Goal: Information Seeking & Learning: Learn about a topic

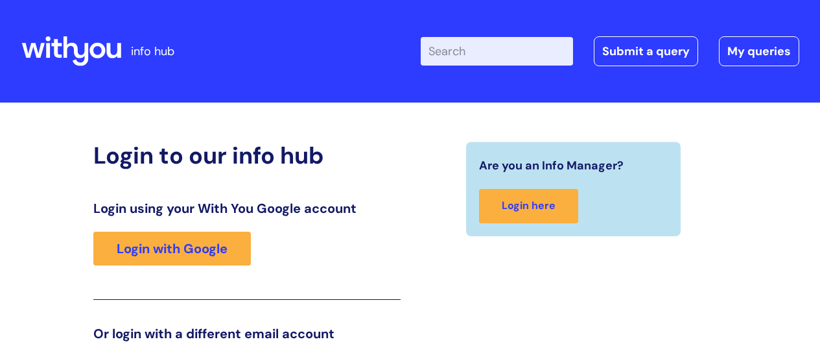
scroll to position [204, 0]
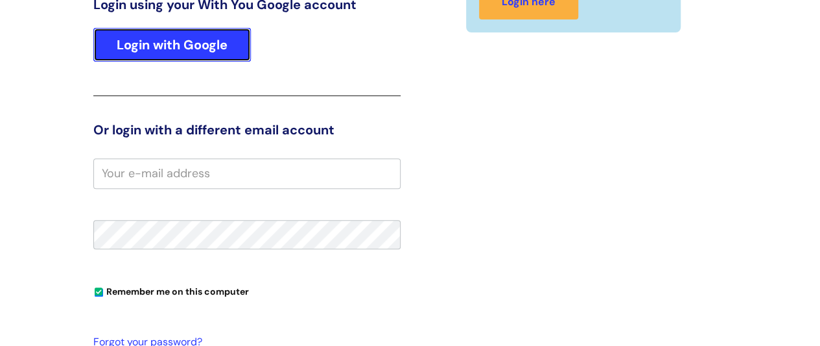
click at [196, 46] on link "Login with Google" at bounding box center [172, 45] width 158 height 34
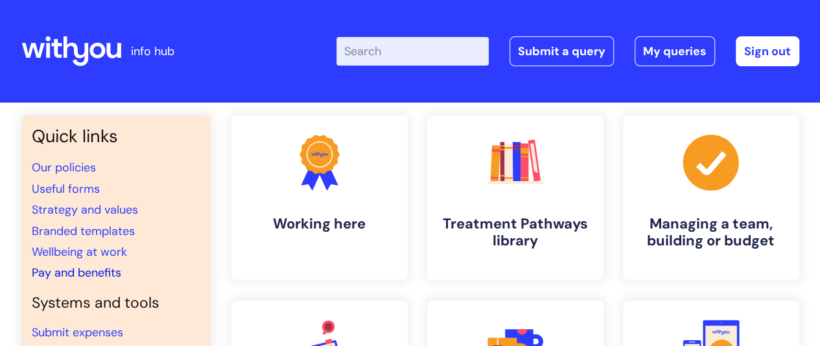
click at [96, 270] on link "Pay and benefits" at bounding box center [76, 273] width 89 height 16
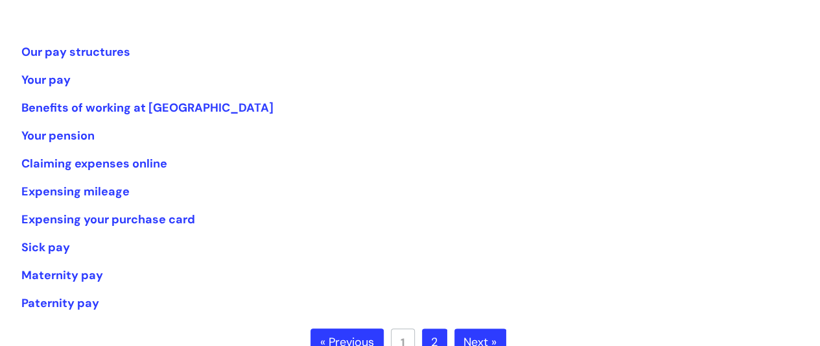
scroll to position [259, 0]
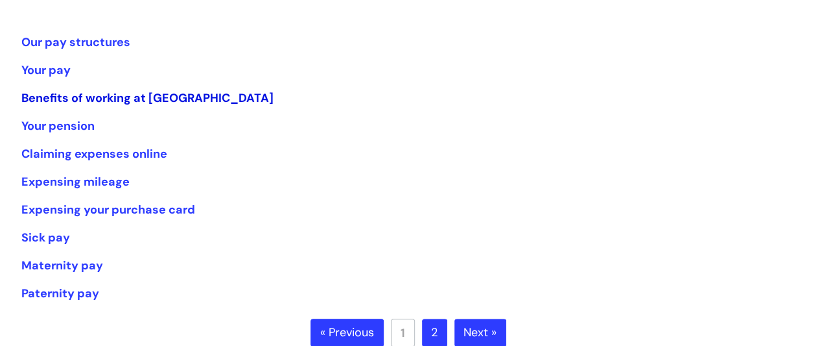
click at [170, 97] on link "Benefits of working at WithYou" at bounding box center [147, 98] width 252 height 16
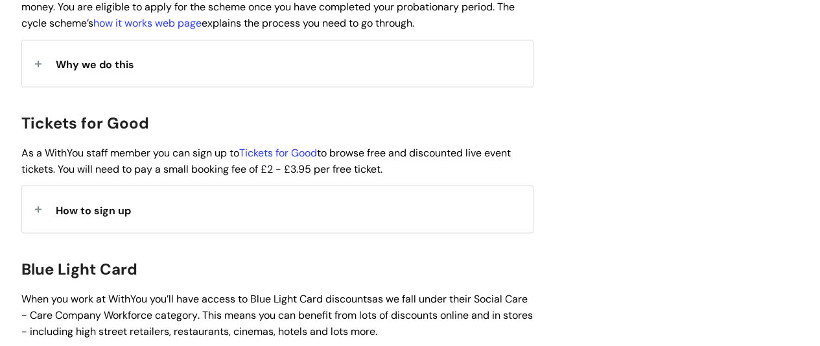
scroll to position [1182, 0]
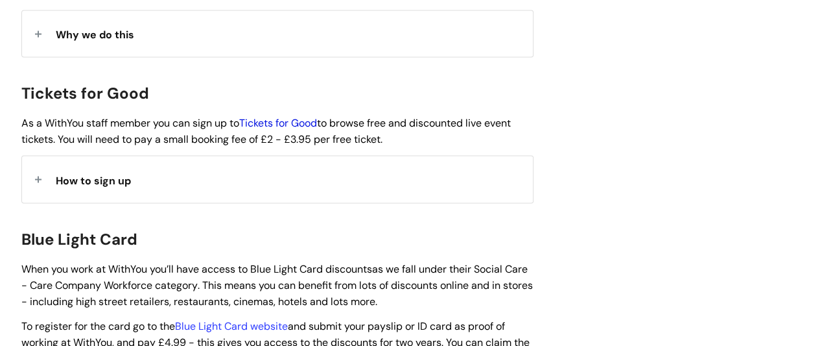
click at [303, 115] on link "Tickets for Good" at bounding box center [278, 122] width 78 height 14
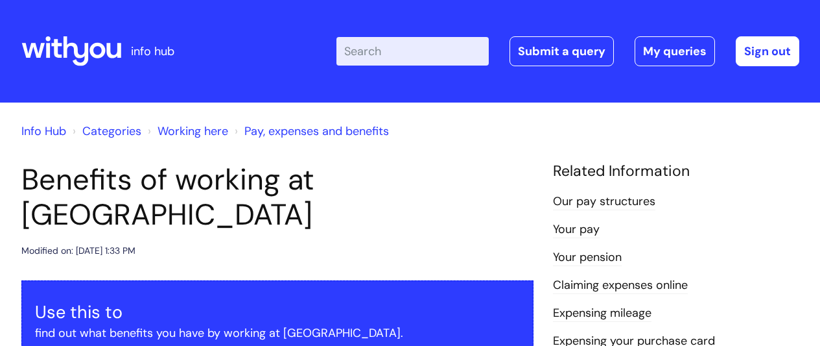
scroll to position [1182, 0]
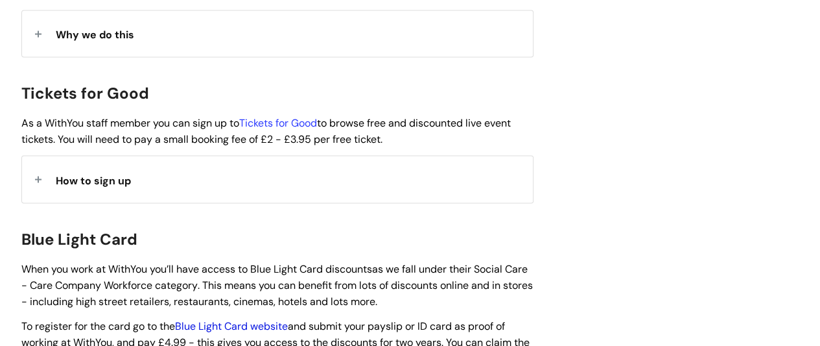
click at [237, 318] on link "Blue Light Card website" at bounding box center [231, 325] width 113 height 14
click at [220, 318] on link "Blue Light Card website" at bounding box center [231, 325] width 113 height 14
